Goal: Task Accomplishment & Management: Complete application form

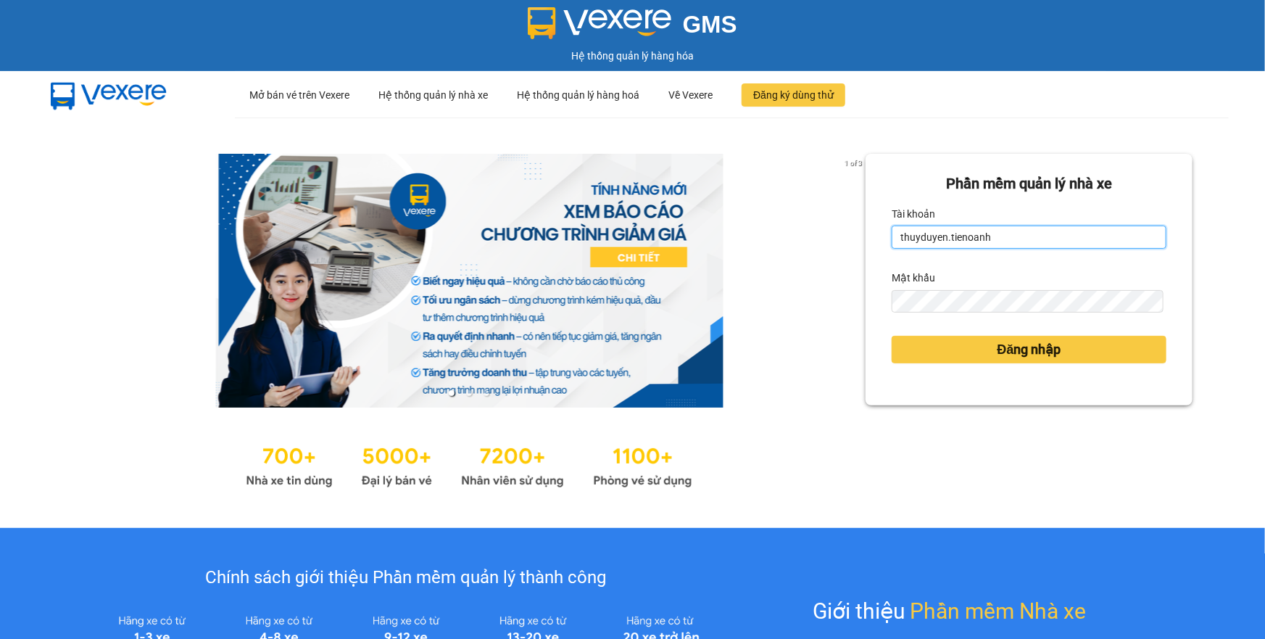
click at [1110, 226] on input "thuyduyen.tienoanh" at bounding box center [1029, 236] width 275 height 23
type input "camlinh.tienoanh"
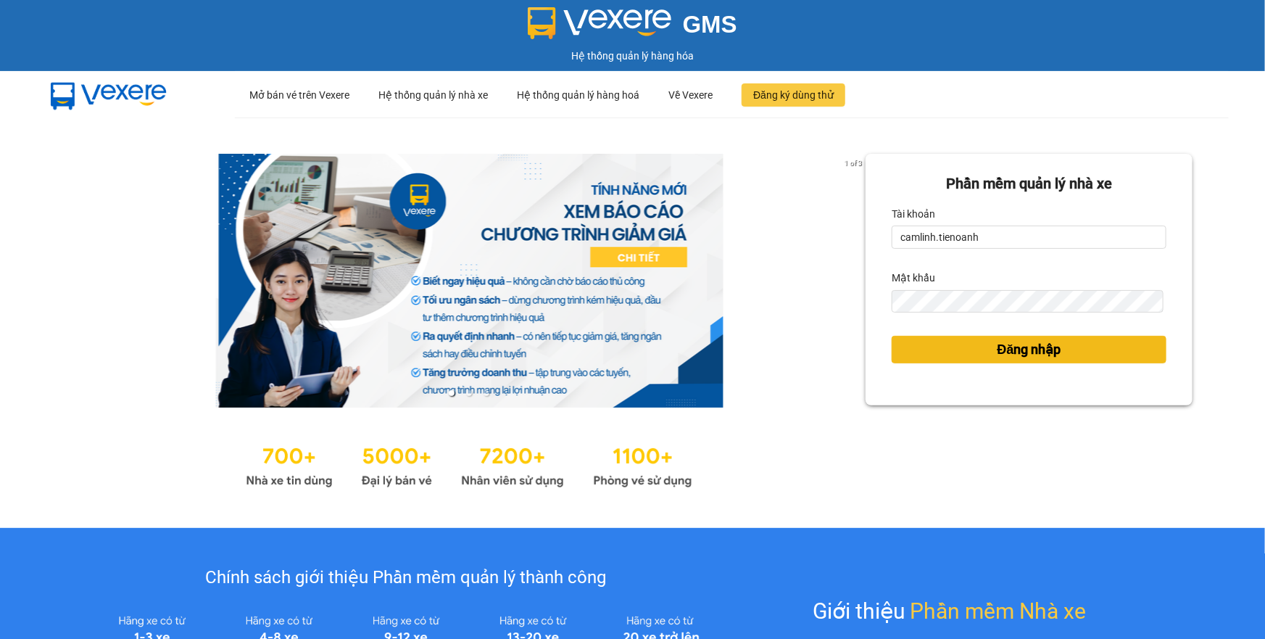
click at [945, 361] on button "Đăng nhập" at bounding box center [1029, 350] width 275 height 28
click at [975, 351] on button "Đăng nhập" at bounding box center [1029, 350] width 275 height 28
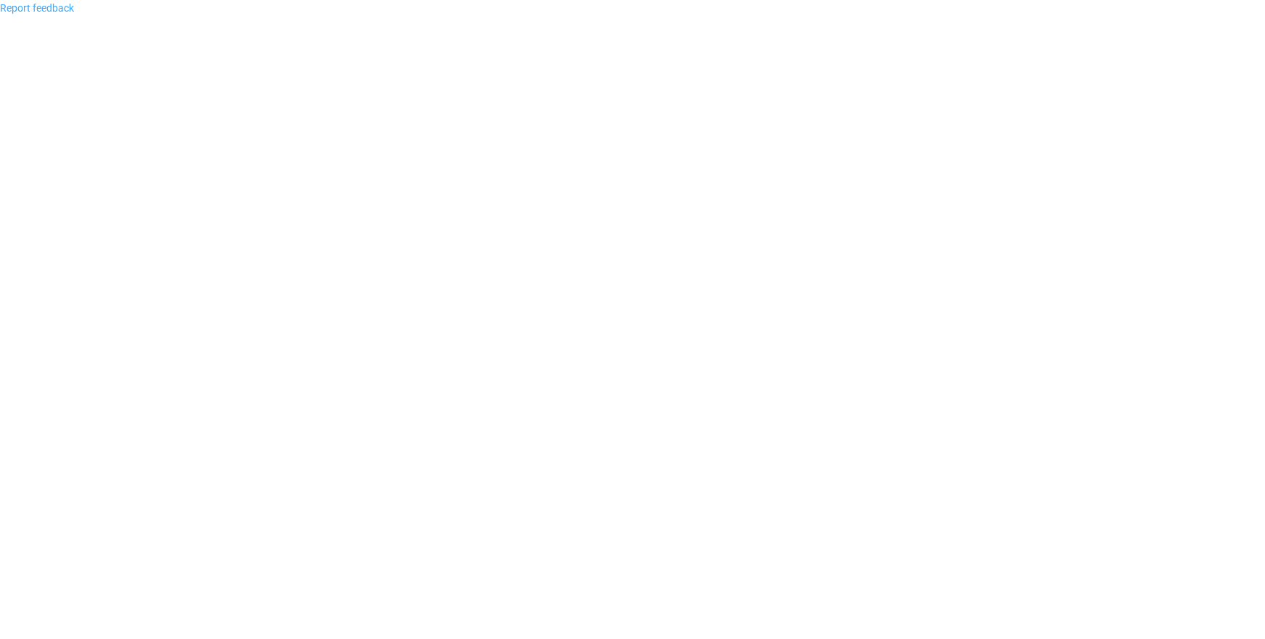
click at [57, 7] on link "Report feedback" at bounding box center [37, 8] width 74 height 12
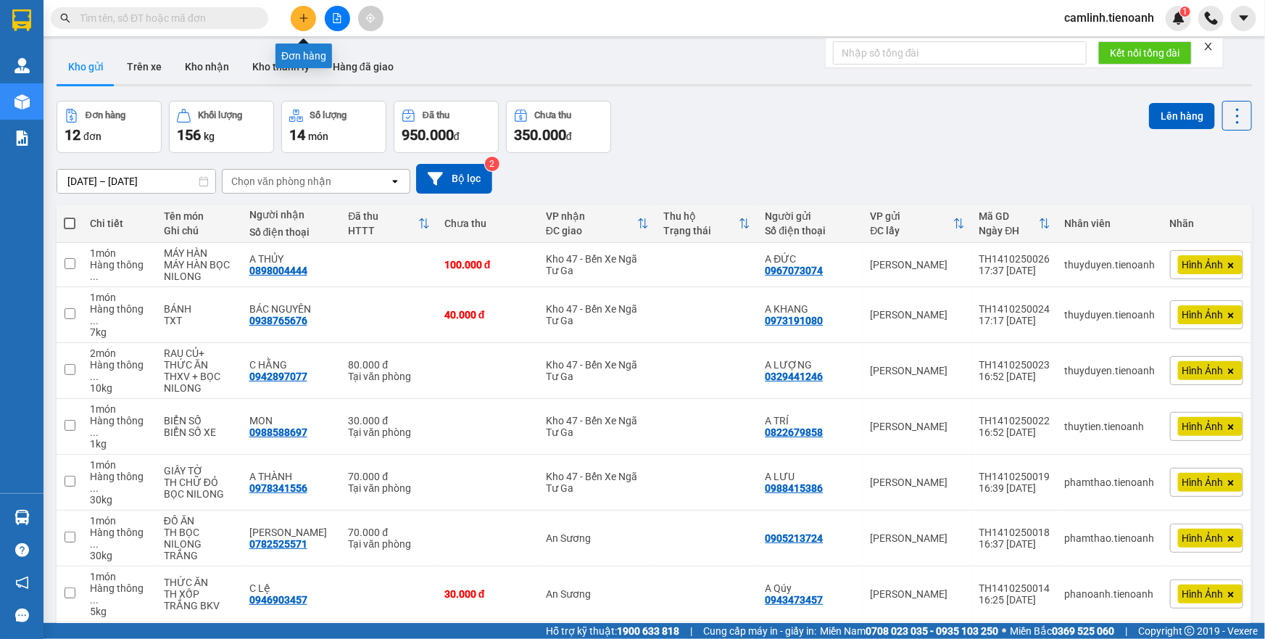
drag, startPoint x: 304, startPoint y: 24, endPoint x: 298, endPoint y: 32, distance: 10.3
click at [304, 23] on button at bounding box center [303, 18] width 25 height 25
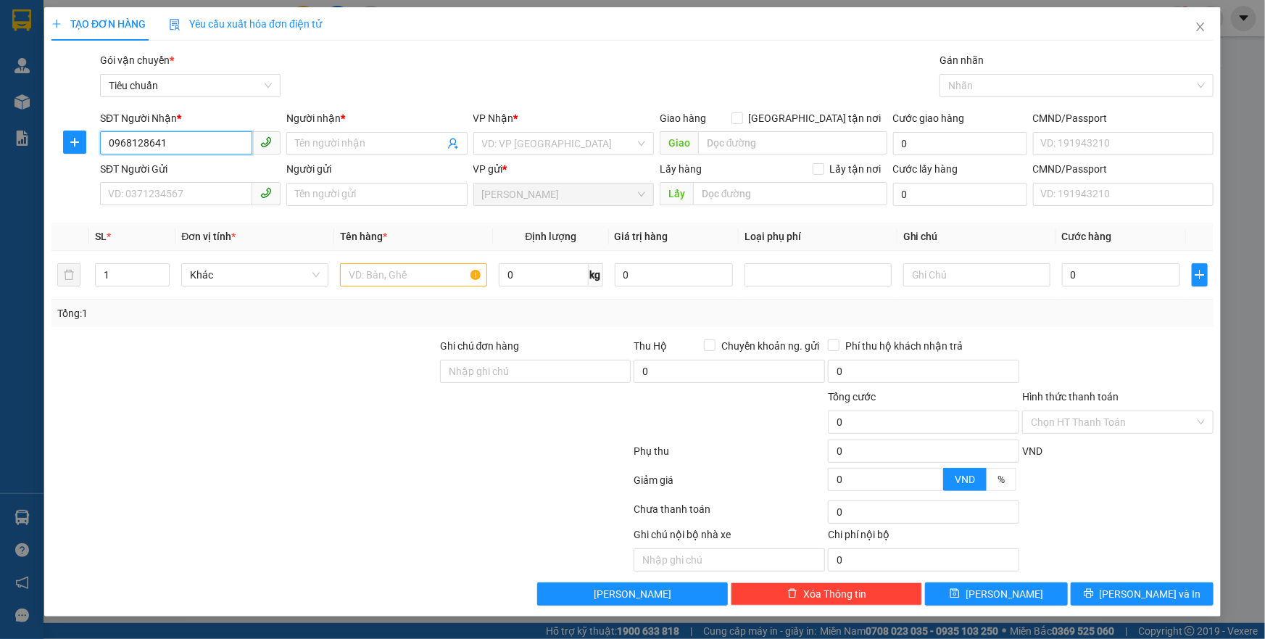
click at [133, 149] on input "0968128641" at bounding box center [176, 142] width 152 height 23
type input "0968128641"
click at [315, 146] on input "Người nhận *" at bounding box center [369, 144] width 149 height 16
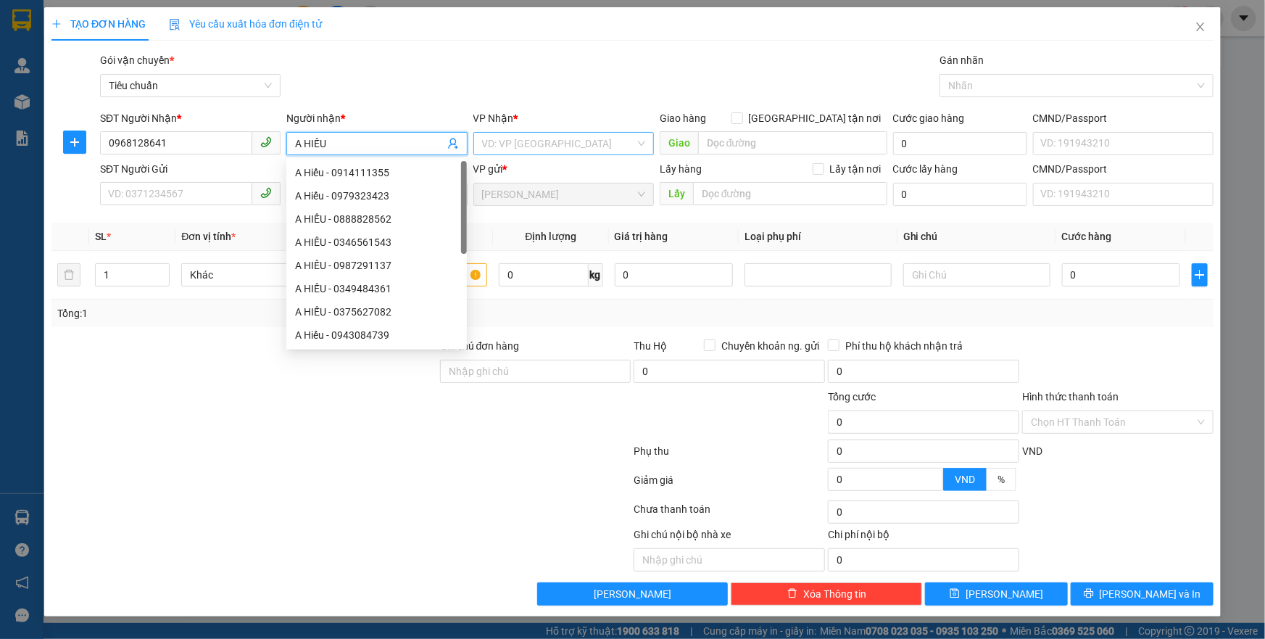
type input "A HIẾU"
click at [594, 133] on input "search" at bounding box center [558, 144] width 153 height 22
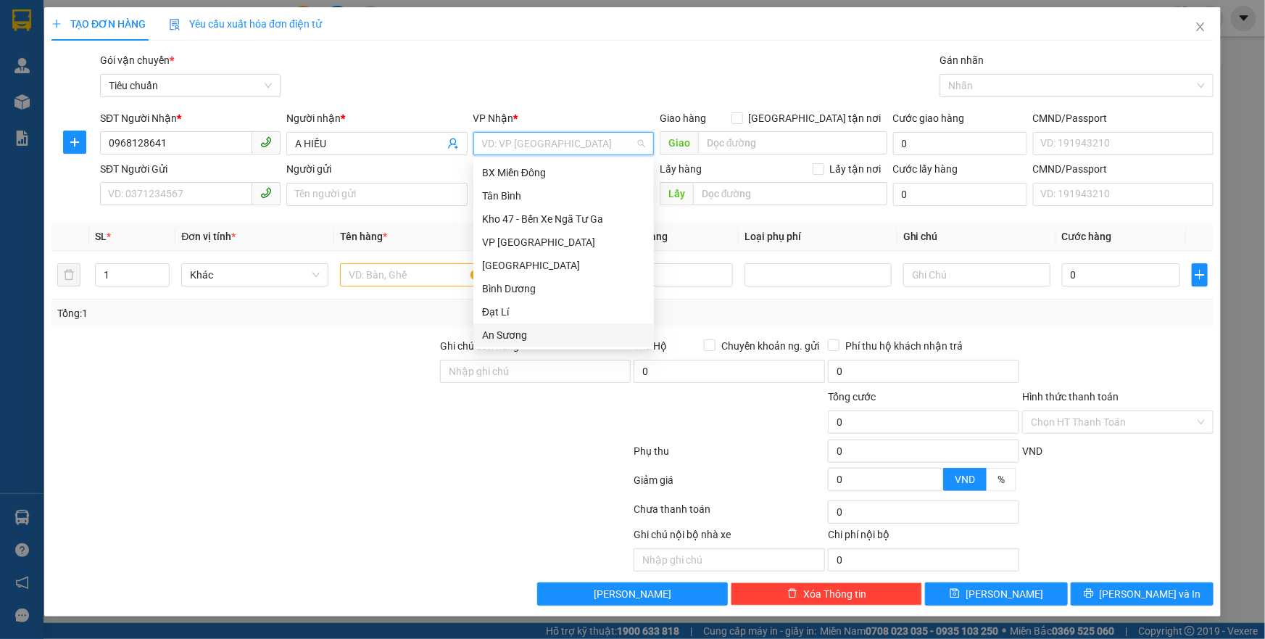
click at [507, 331] on div "An Sương" at bounding box center [563, 335] width 163 height 16
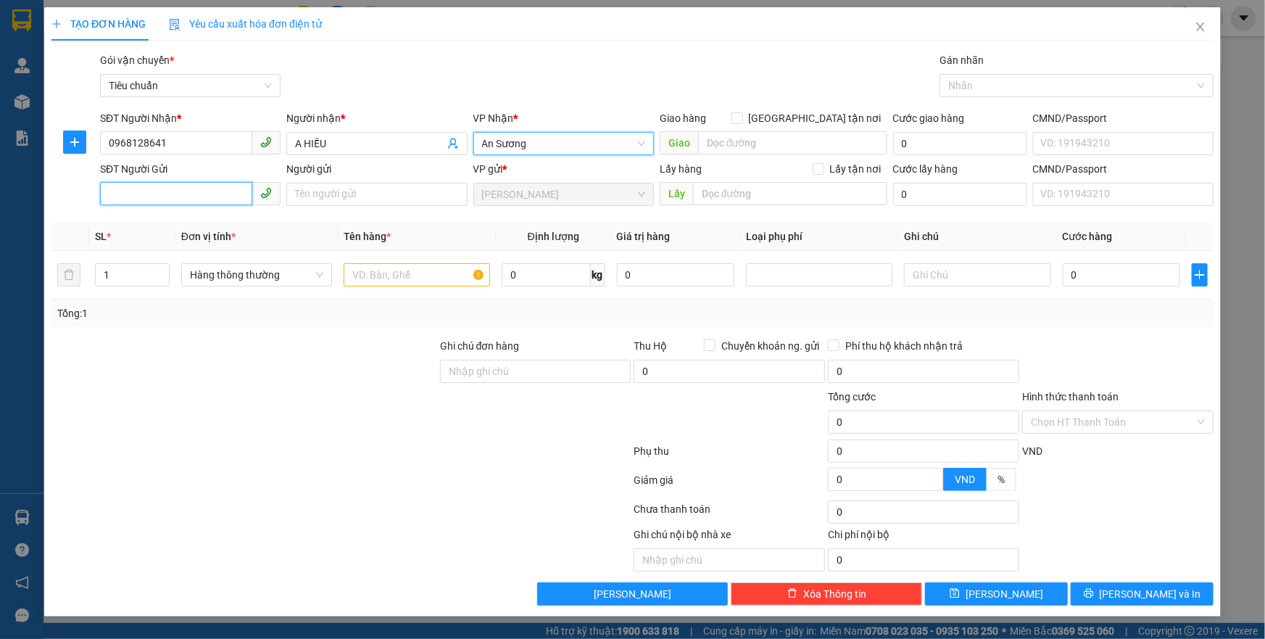
click at [182, 196] on input "SĐT Người Gửi" at bounding box center [176, 193] width 152 height 23
paste input "0968128641"
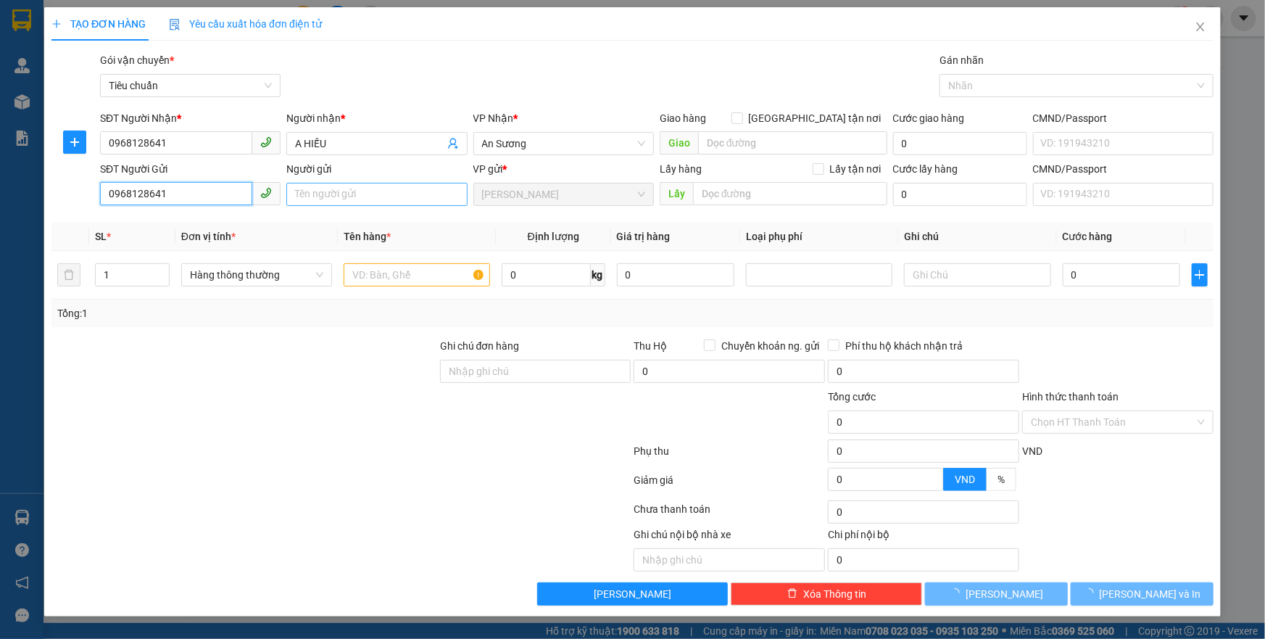
type input "0968128641"
click at [318, 202] on input "Người gửi" at bounding box center [376, 194] width 181 height 23
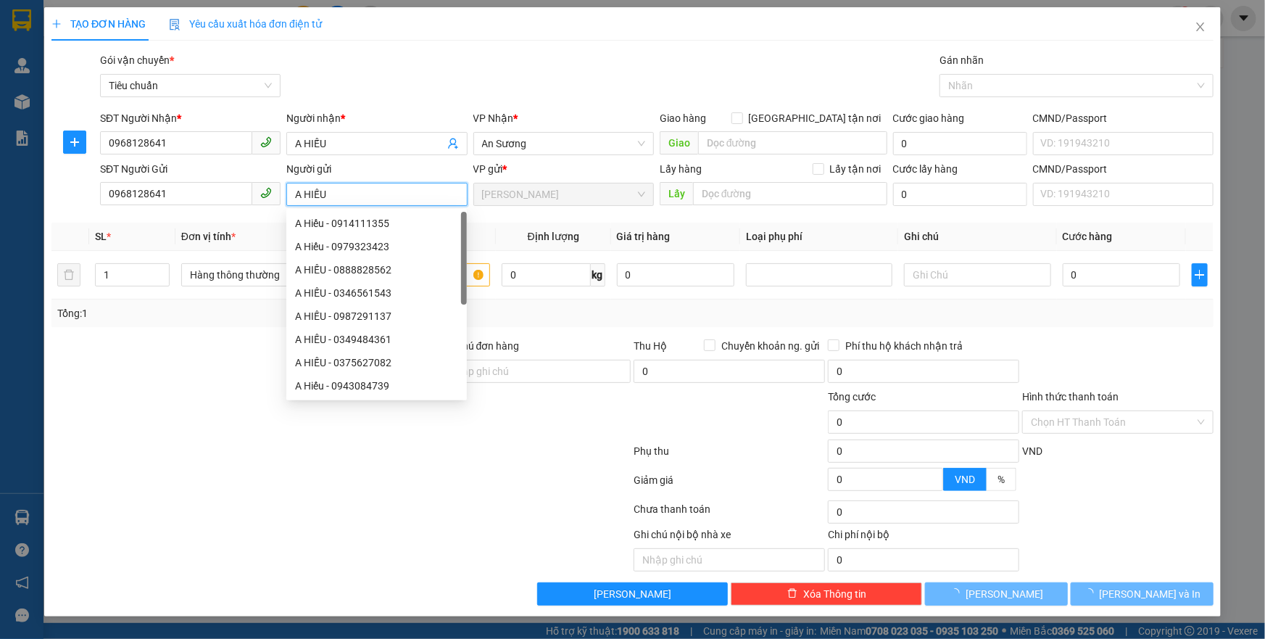
type input "A HIẾU"
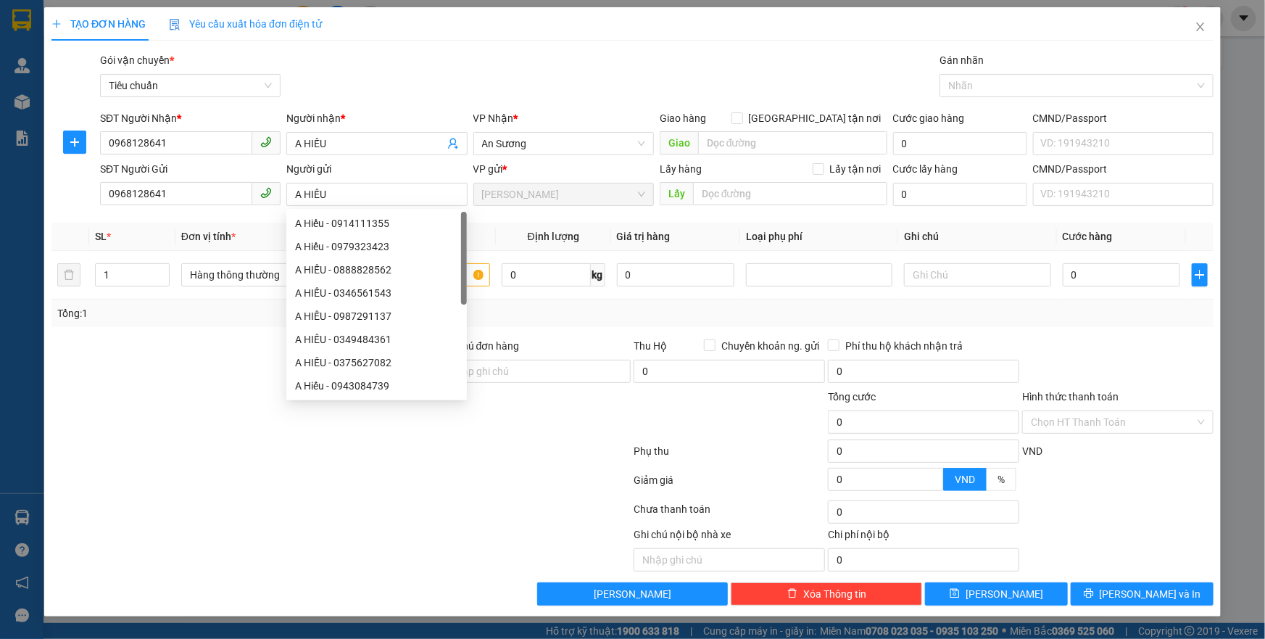
drag, startPoint x: 266, startPoint y: 355, endPoint x: 304, endPoint y: 313, distance: 56.4
click at [268, 352] on div at bounding box center [244, 363] width 389 height 51
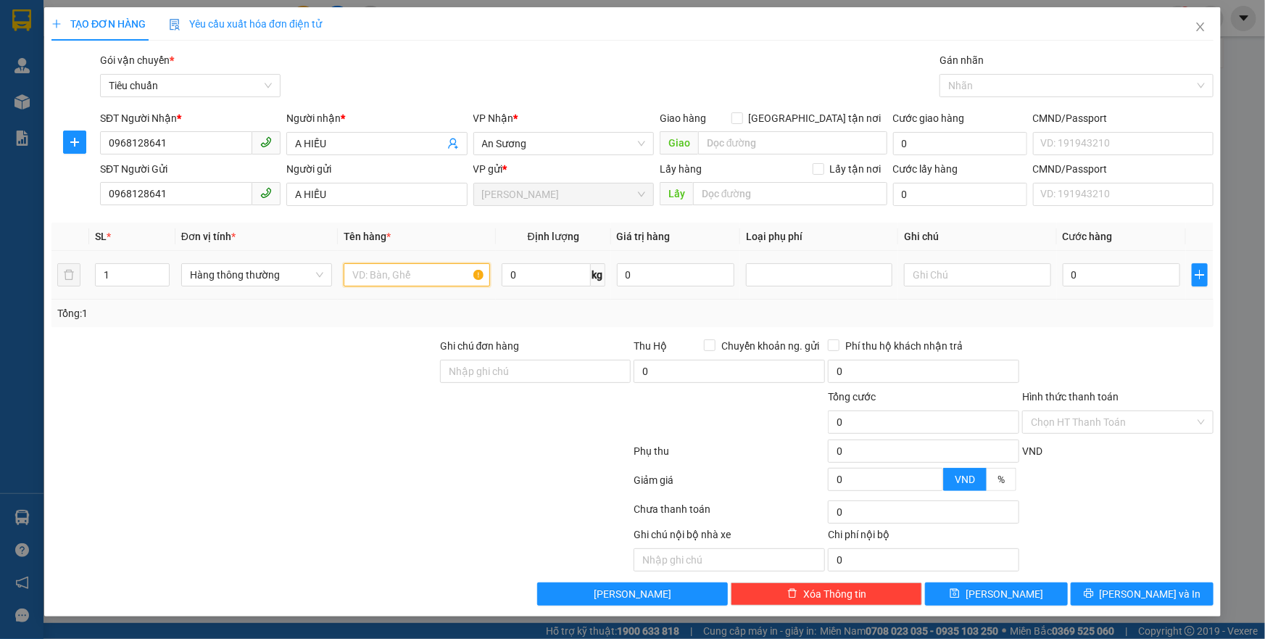
click at [378, 276] on input "text" at bounding box center [417, 274] width 146 height 23
type input "SẦU RIÊNG"
click at [518, 268] on input "0" at bounding box center [546, 274] width 89 height 23
type input "39"
click at [941, 283] on input "text" at bounding box center [977, 274] width 146 height 23
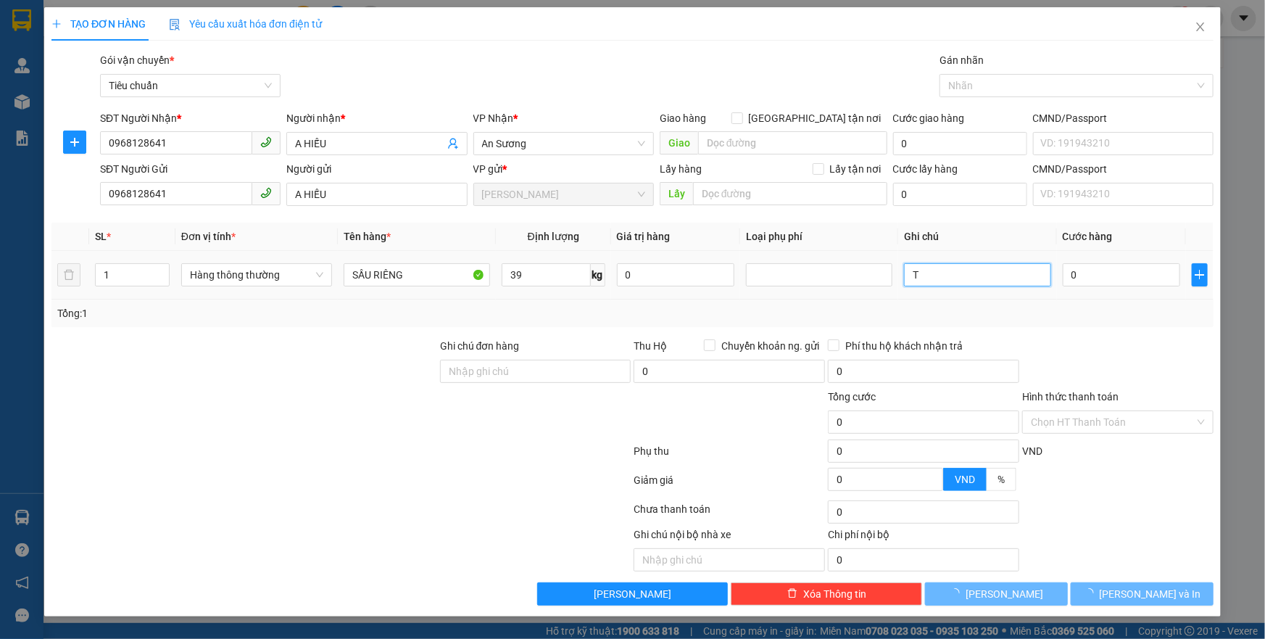
type input "TH"
type input "80.000"
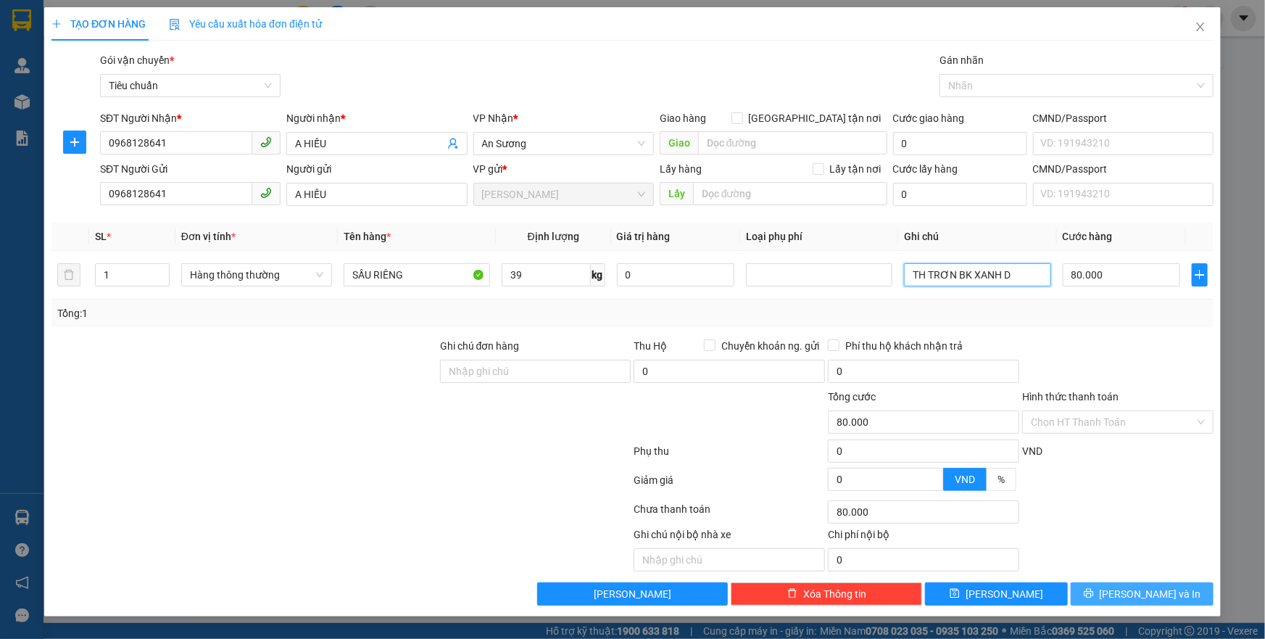
type input "TH TRƠN BK XANH D"
click at [1104, 589] on button "Lưu và In" at bounding box center [1142, 593] width 143 height 23
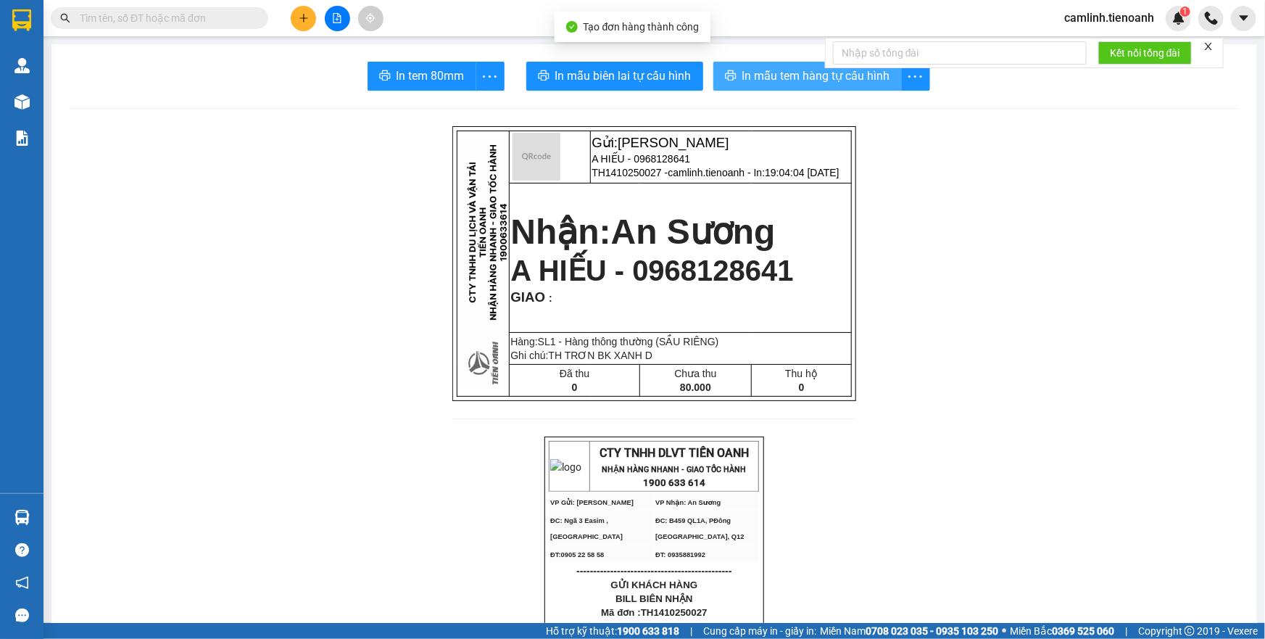
click at [788, 79] on span "In mẫu tem hàng tự cấu hình" at bounding box center [816, 76] width 148 height 18
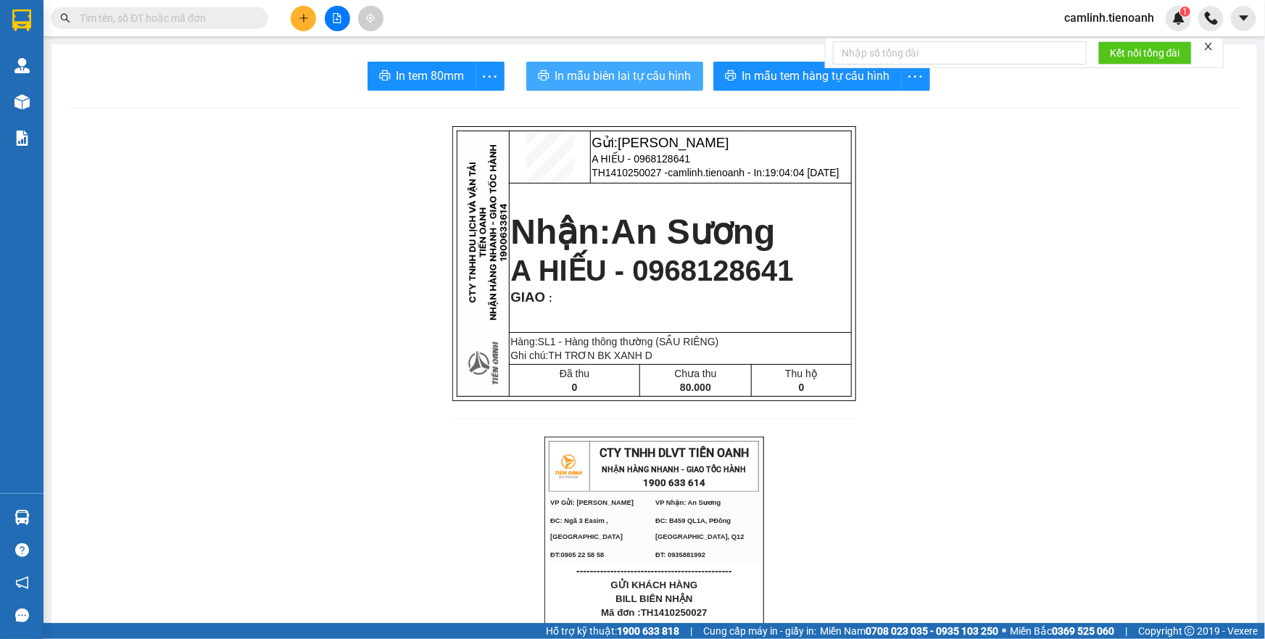
click at [631, 86] on button "In mẫu biên lai tự cấu hình" at bounding box center [614, 76] width 177 height 29
